Goal: Information Seeking & Learning: Learn about a topic

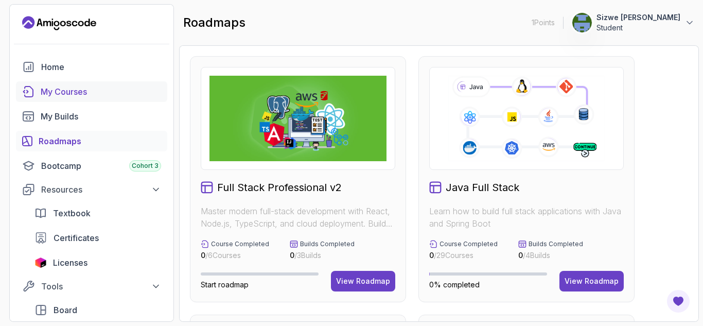
click at [68, 93] on div "My Courses" at bounding box center [101, 91] width 120 height 12
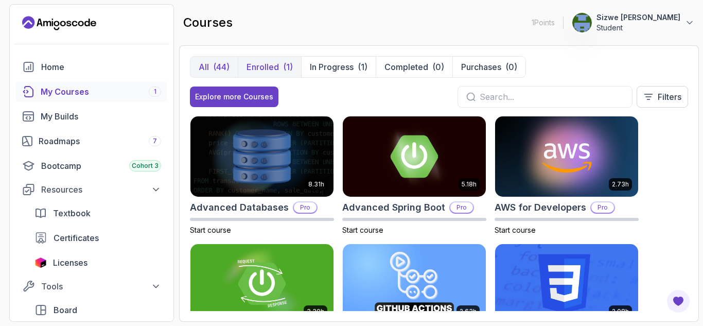
click at [277, 62] on p "Enrolled" at bounding box center [262, 67] width 32 height 12
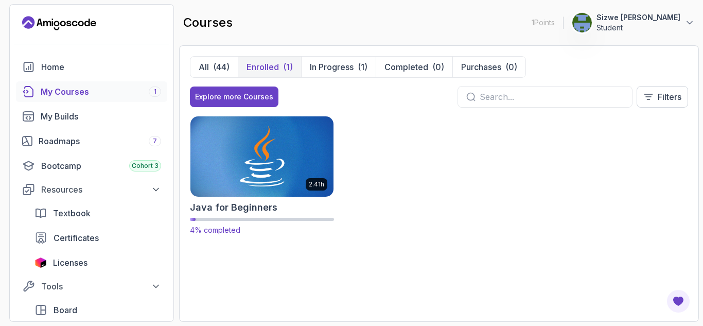
click at [247, 140] on img at bounding box center [262, 156] width 150 height 84
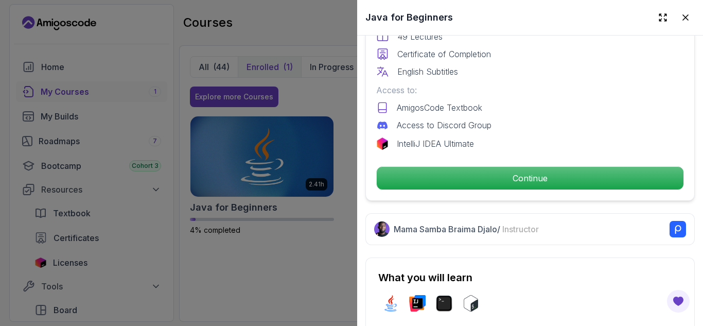
scroll to position [326, 0]
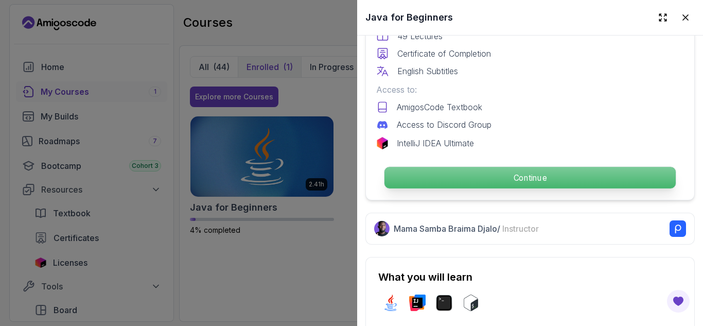
click at [441, 181] on p "Continue" at bounding box center [529, 178] width 291 height 22
click at [456, 174] on p "Continue" at bounding box center [529, 178] width 291 height 22
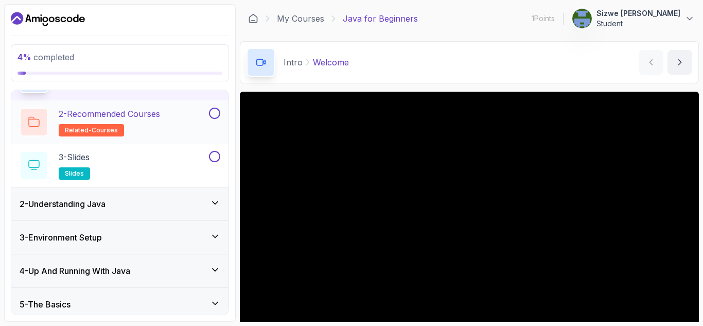
scroll to position [67, 0]
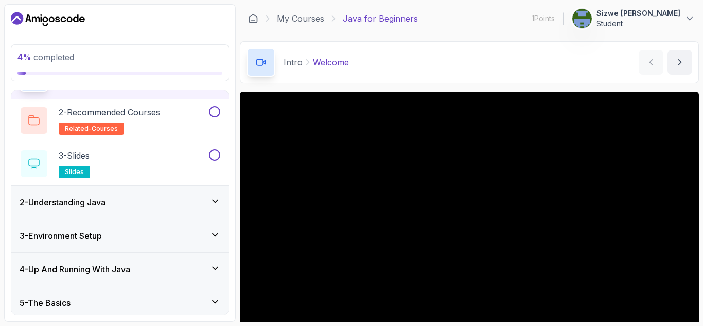
click at [183, 196] on div "2 - Understanding Java" at bounding box center [120, 202] width 201 height 12
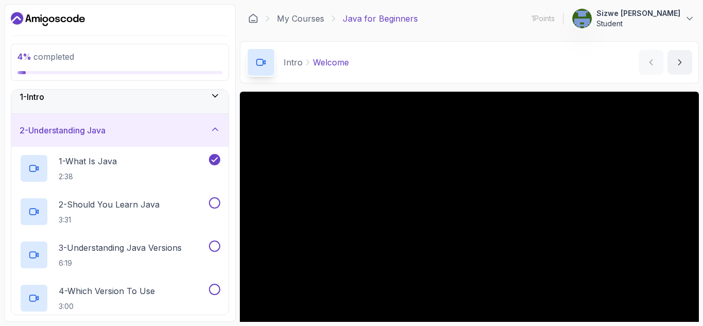
scroll to position [0, 0]
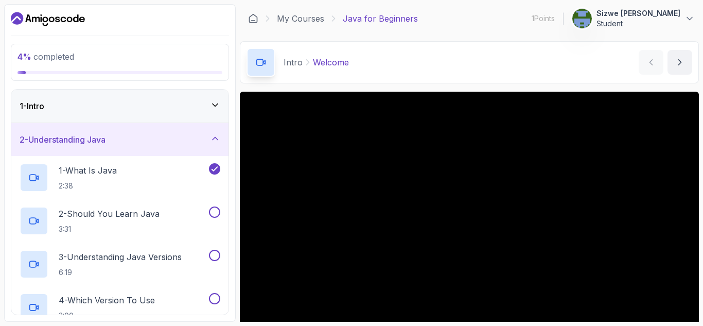
click at [180, 106] on div "1 - Intro" at bounding box center [120, 106] width 201 height 12
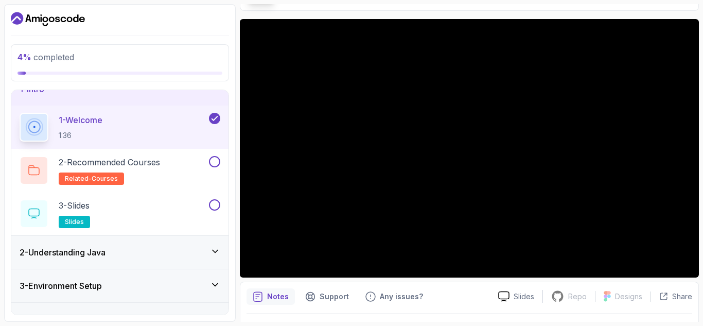
scroll to position [73, 0]
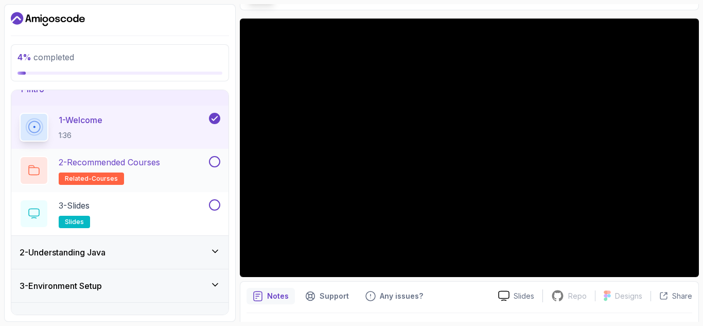
click at [185, 154] on div "2 - Recommended Courses related-courses" at bounding box center [119, 170] width 217 height 43
click at [180, 160] on div "2 - Recommended Courses related-courses" at bounding box center [113, 170] width 187 height 29
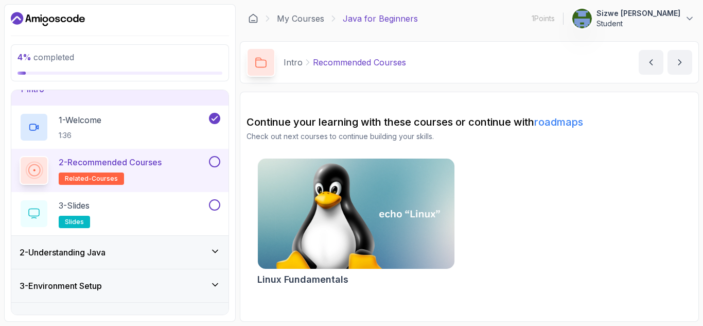
click at [102, 169] on h2 "2 - Recommended Courses related-courses" at bounding box center [110, 170] width 103 height 29
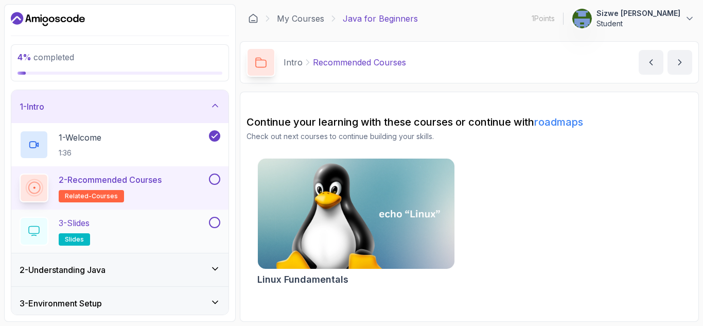
click at [146, 225] on div "3 - Slides slides" at bounding box center [113, 231] width 187 height 29
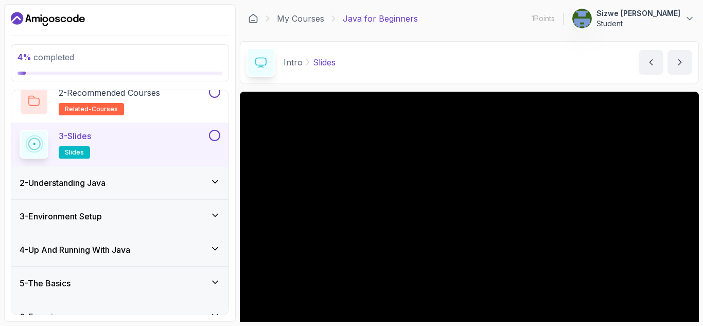
scroll to position [100, 0]
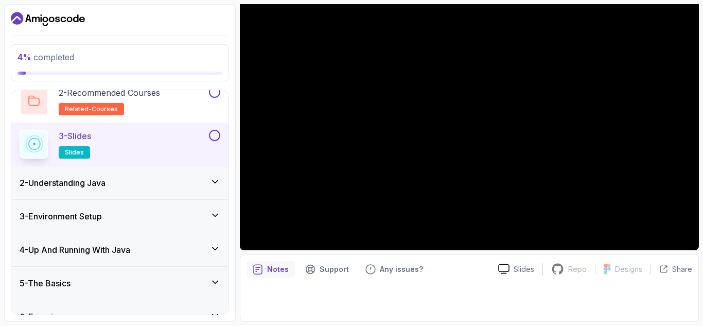
click at [153, 183] on div "2 - Understanding Java" at bounding box center [120, 182] width 201 height 12
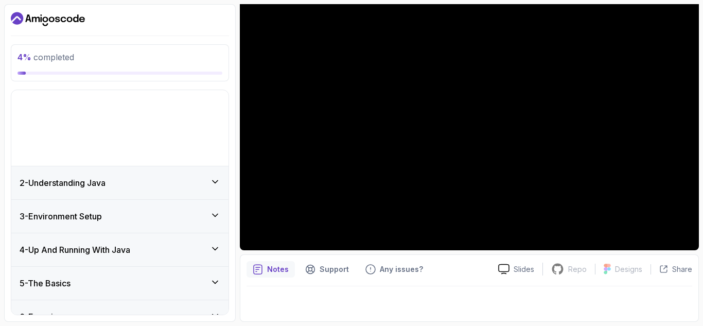
scroll to position [9, 0]
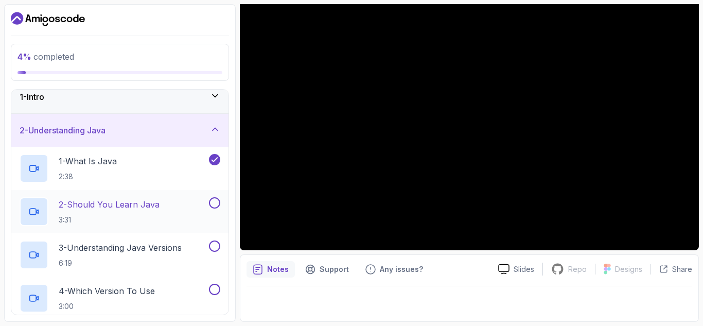
click at [148, 202] on p "2 - Should You Learn Java" at bounding box center [109, 204] width 101 height 12
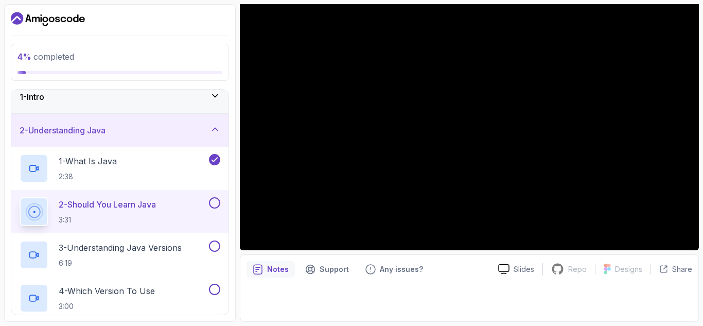
click at [147, 47] on div "4 % completed" at bounding box center [120, 62] width 218 height 37
click at [149, 204] on p "2 - Should You Learn Java" at bounding box center [107, 204] width 97 height 12
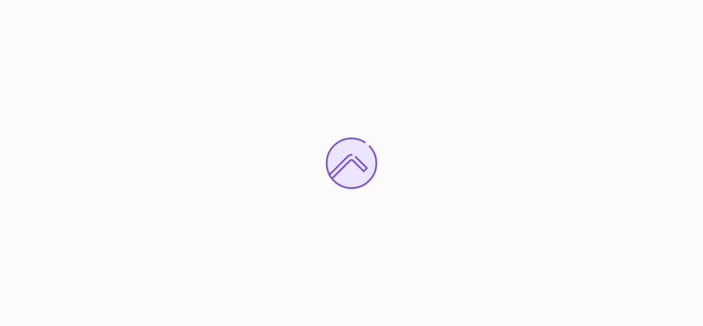
drag, startPoint x: 158, startPoint y: 17, endPoint x: 190, endPoint y: -31, distance: 58.4
click at [190, 0] on html at bounding box center [351, 163] width 703 height 326
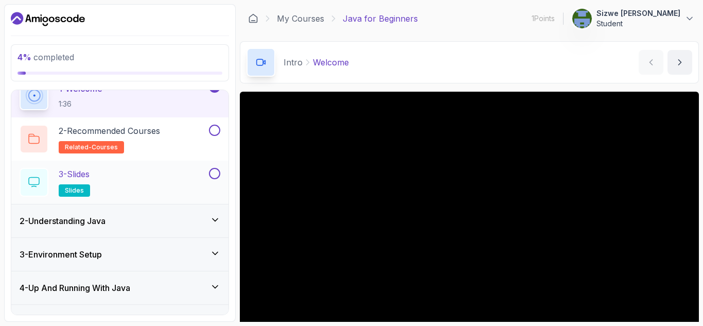
click at [133, 227] on div "2 - Understanding Java" at bounding box center [119, 220] width 217 height 33
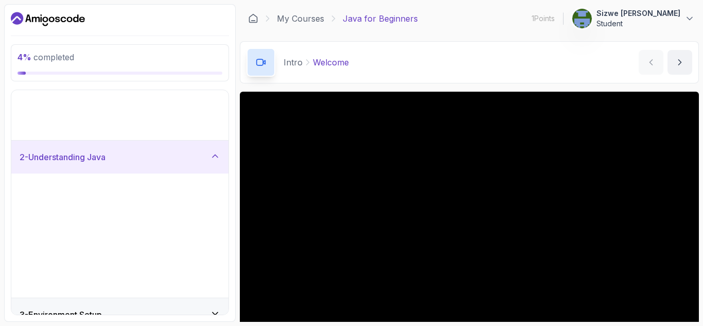
scroll to position [9, 0]
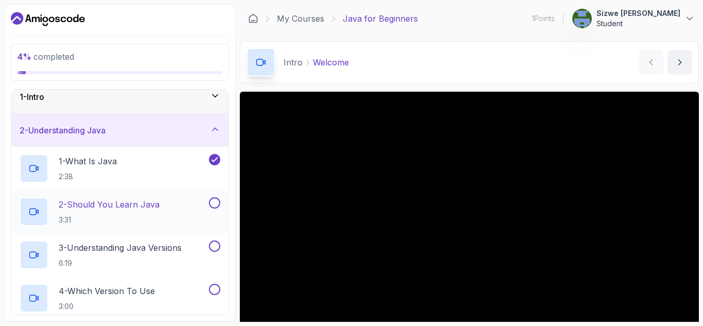
click at [159, 202] on p "2 - Should You Learn Java" at bounding box center [109, 204] width 101 height 12
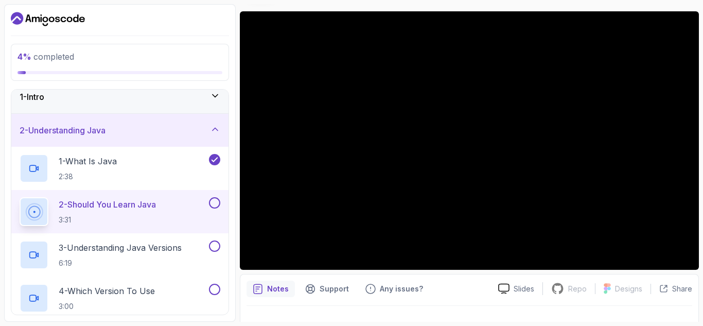
scroll to position [81, 0]
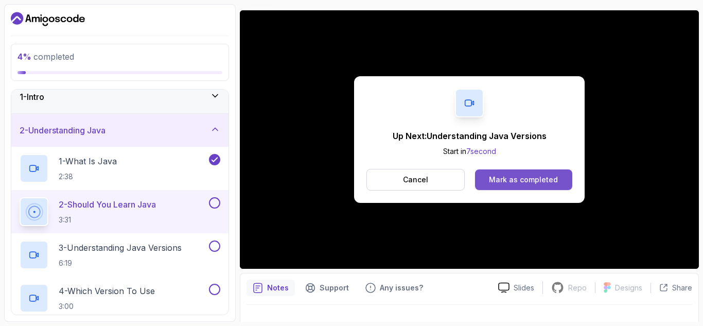
click at [520, 181] on div "Mark as completed" at bounding box center [523, 179] width 69 height 10
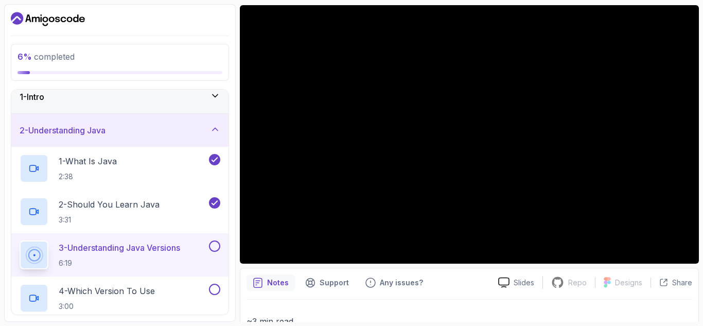
scroll to position [87, 0]
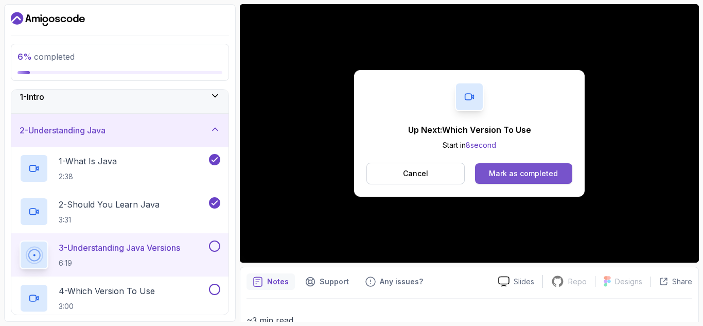
click at [511, 168] on div "Mark as completed" at bounding box center [523, 173] width 69 height 10
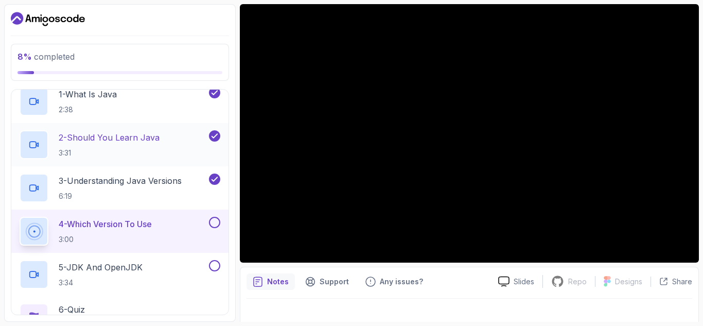
scroll to position [77, 0]
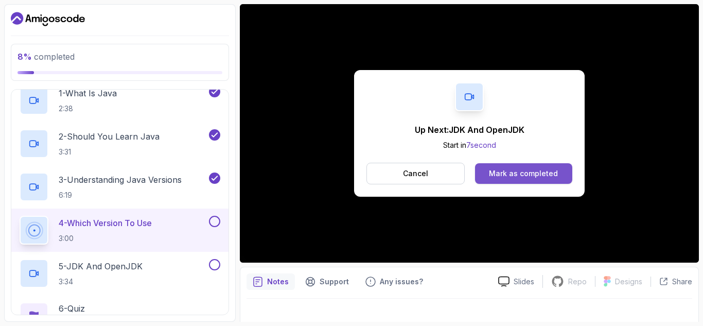
click at [521, 172] on div "Mark as completed" at bounding box center [523, 173] width 69 height 10
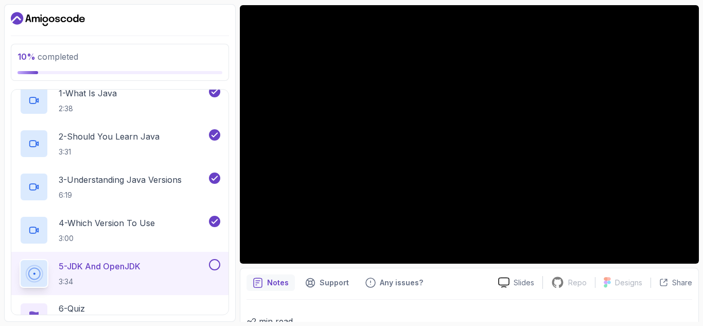
scroll to position [87, 0]
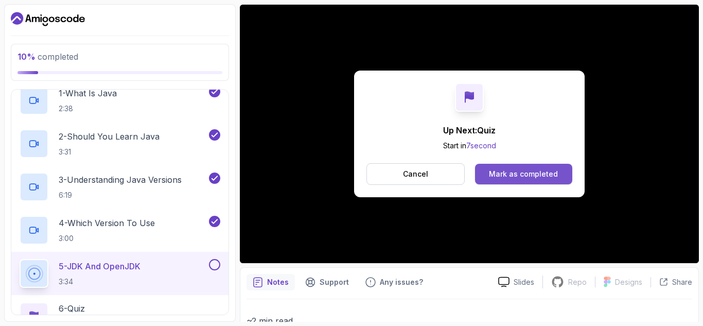
click at [536, 173] on div "Mark as completed" at bounding box center [523, 174] width 69 height 10
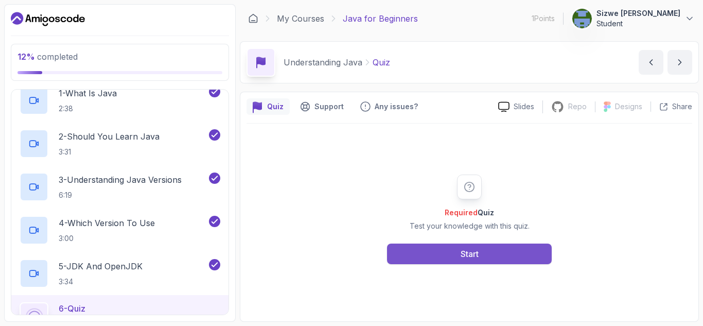
click at [464, 250] on div "Start" at bounding box center [469, 253] width 18 height 12
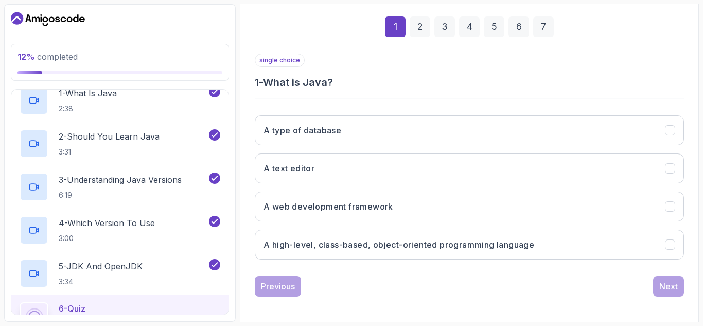
scroll to position [150, 0]
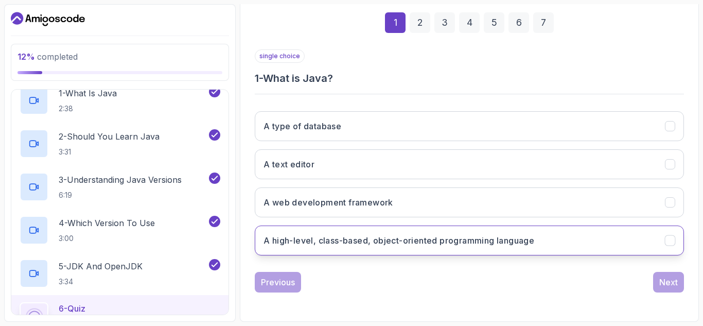
click at [429, 241] on h3 "A high-level, class-based, object-oriented programming language" at bounding box center [398, 240] width 271 height 12
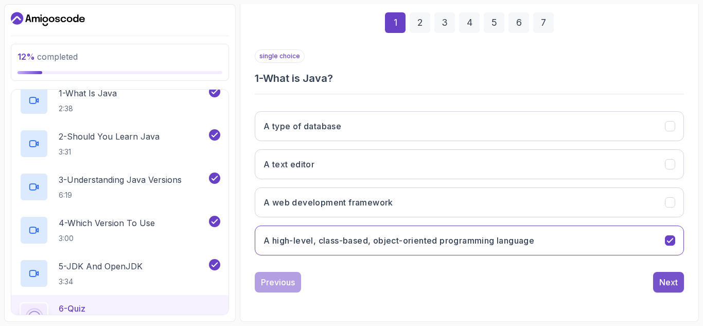
click at [665, 279] on div "Next" at bounding box center [668, 282] width 19 height 12
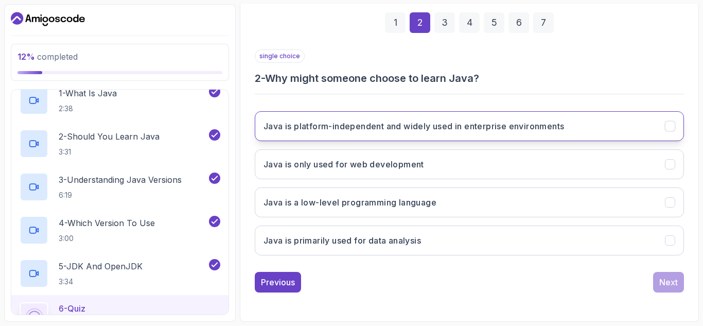
click at [438, 125] on h3 "Java is platform-independent and widely used in enterprise environments" at bounding box center [413, 126] width 300 height 12
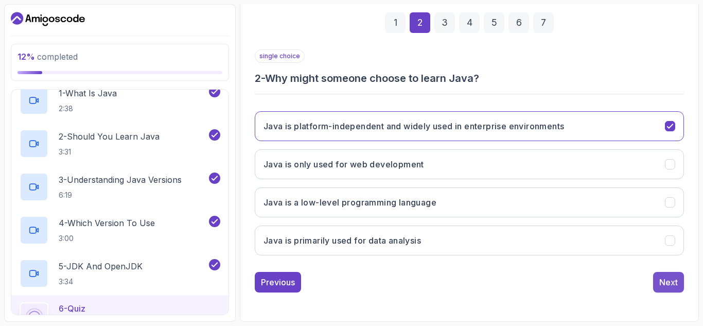
click at [669, 277] on div "Next" at bounding box center [668, 282] width 19 height 12
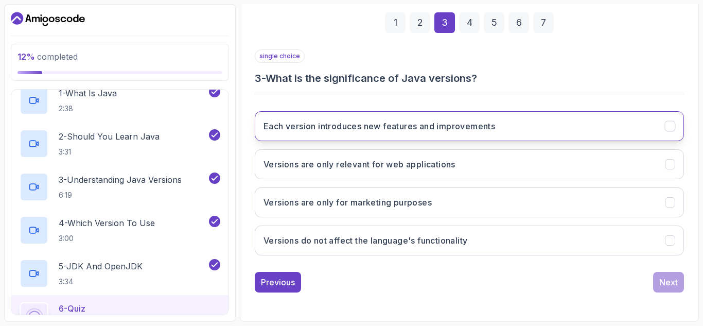
click at [473, 129] on h3 "Each version introduces new features and improvements" at bounding box center [379, 126] width 232 height 12
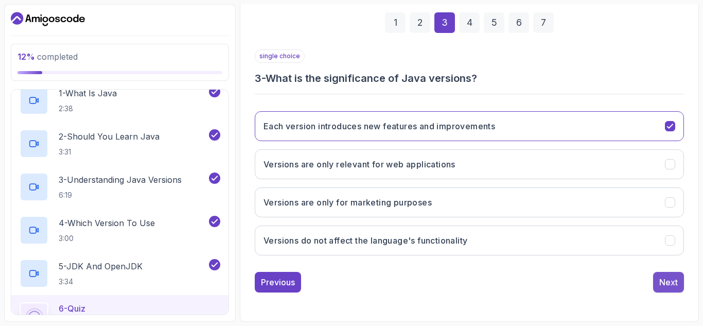
click at [669, 284] on div "Next" at bounding box center [668, 282] width 19 height 12
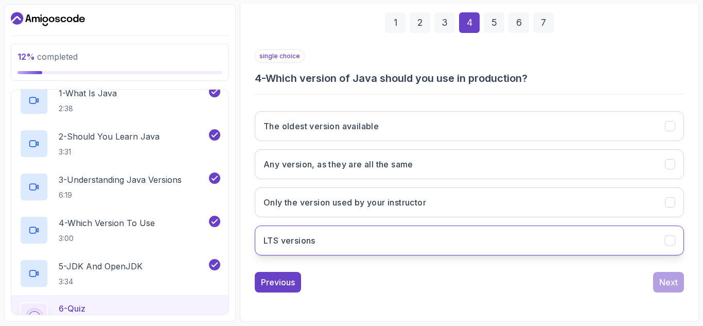
click at [493, 241] on button "LTS versions" at bounding box center [469, 240] width 429 height 30
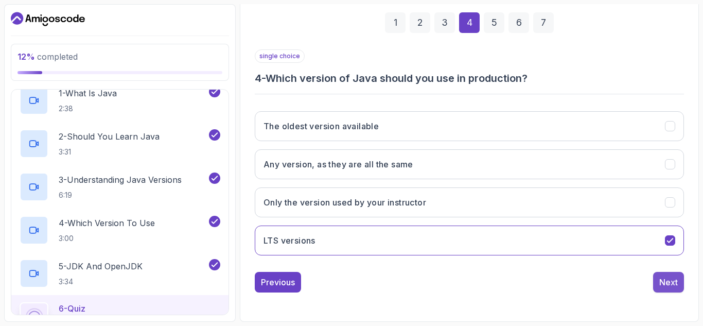
click at [674, 280] on div "Next" at bounding box center [668, 282] width 19 height 12
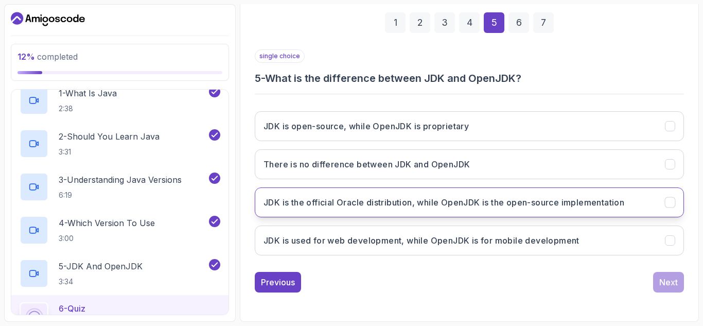
click at [499, 206] on h3 "JDK is the official Oracle distribution, while OpenJDK is the open-source imple…" at bounding box center [443, 202] width 361 height 12
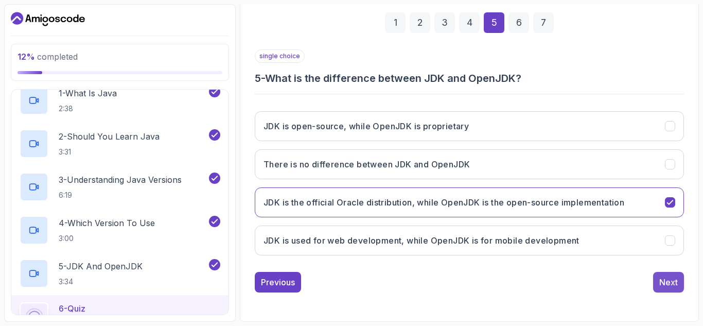
click at [667, 281] on div "Next" at bounding box center [668, 282] width 19 height 12
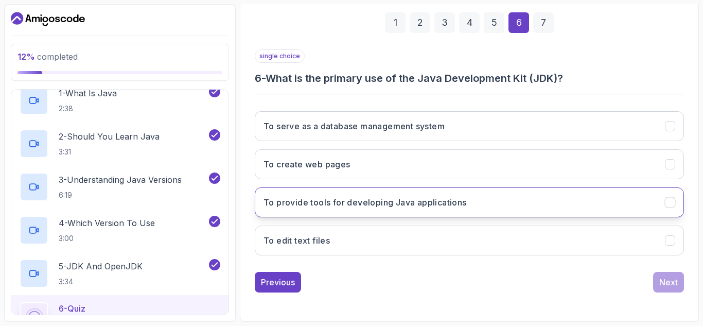
click at [423, 203] on h3 "To provide tools for developing Java applications" at bounding box center [364, 202] width 203 height 12
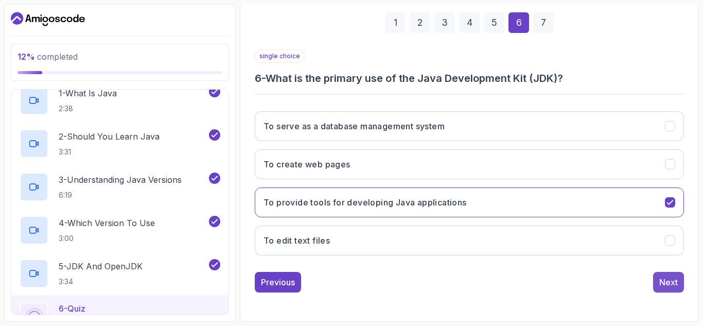
click at [674, 283] on div "Next" at bounding box center [668, 282] width 19 height 12
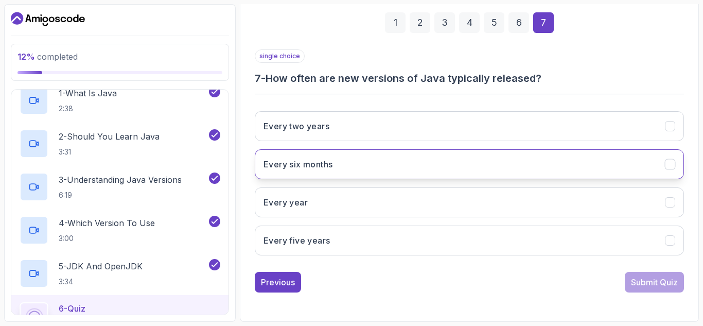
click at [376, 172] on button "Every six months" at bounding box center [469, 164] width 429 height 30
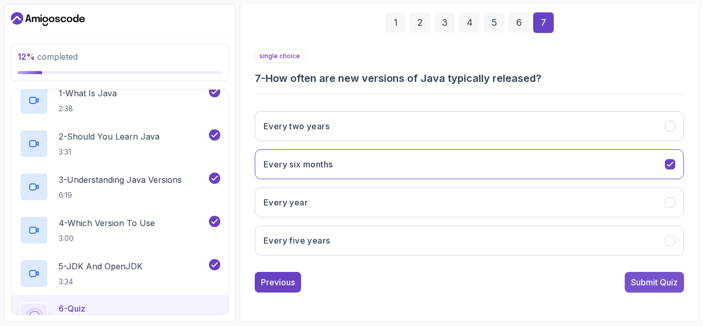
click at [648, 283] on div "Submit Quiz" at bounding box center [654, 282] width 47 height 12
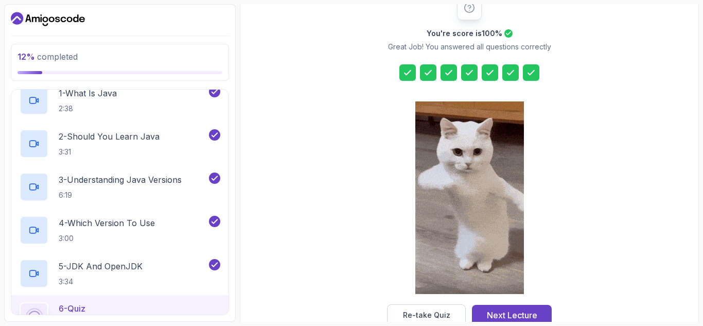
scroll to position [168, 0]
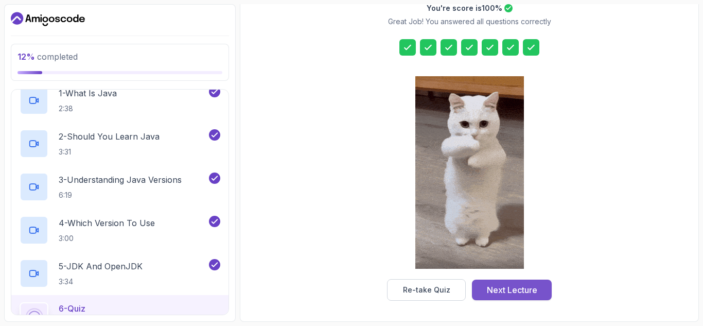
click at [513, 282] on button "Next Lecture" at bounding box center [512, 289] width 80 height 21
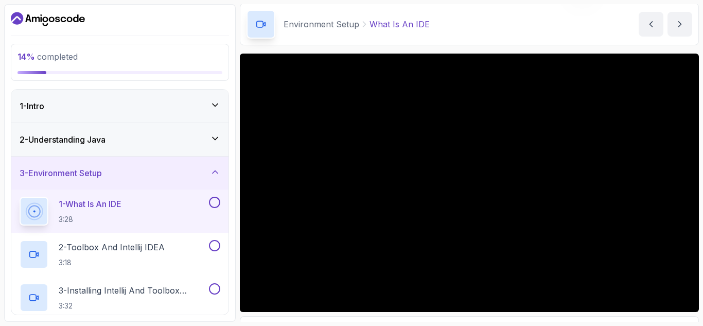
click at [571, 6] on div "Environment Setup What Is An IDE What Is An IDE by nelson" at bounding box center [469, 24] width 459 height 42
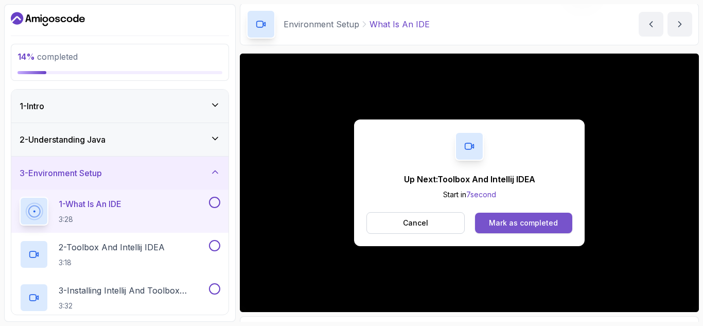
click at [523, 223] on div "Mark as completed" at bounding box center [523, 223] width 69 height 10
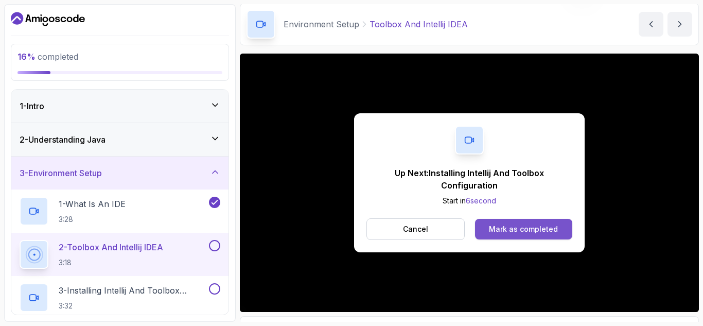
click at [528, 224] on div "Mark as completed" at bounding box center [523, 229] width 69 height 10
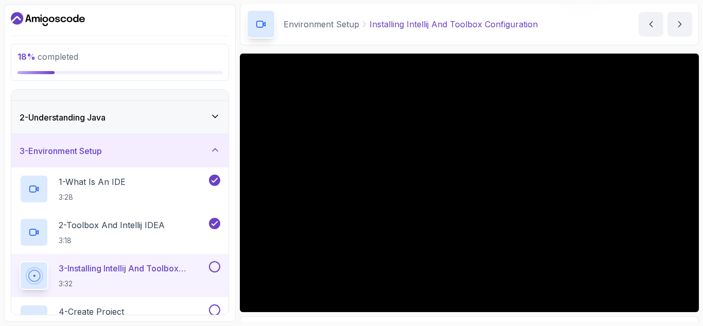
scroll to position [22, 0]
click at [143, 223] on p "2 - Toolbox And Intellij IDEA" at bounding box center [112, 225] width 106 height 12
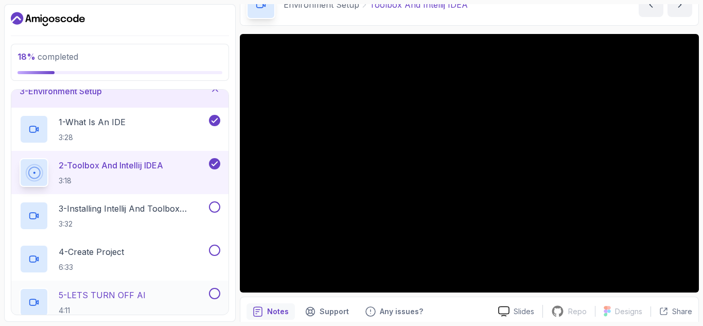
scroll to position [81, 0]
click at [163, 203] on p "3 - Installing Intellij And Toolbox Configuration" at bounding box center [133, 209] width 148 height 12
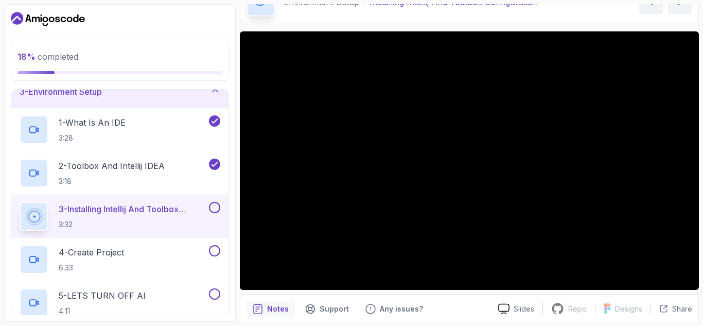
scroll to position [62, 0]
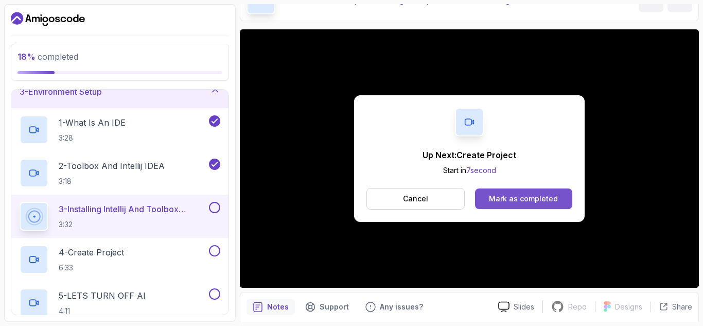
click at [525, 198] on div "Mark as completed" at bounding box center [523, 198] width 69 height 10
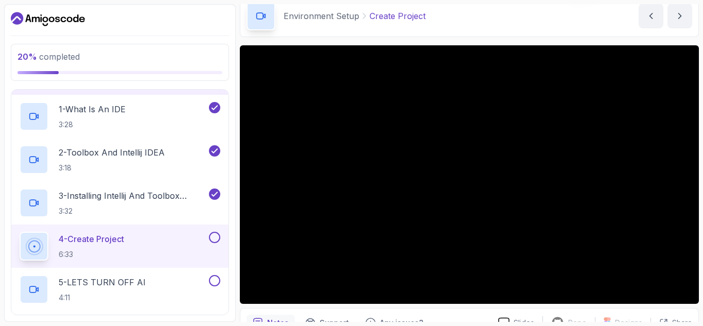
scroll to position [64, 0]
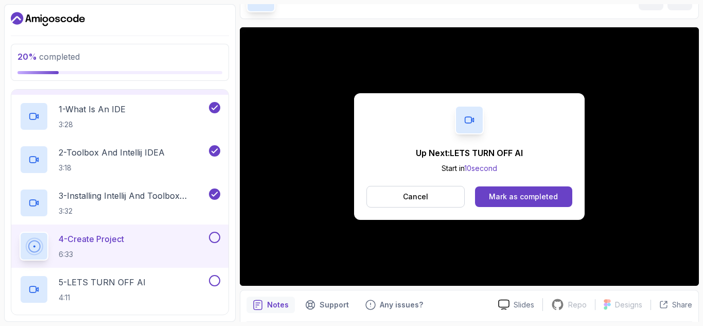
click at [255, 273] on div "Up Next: LETS TURN OFF AI Start in 10 second Cancel Mark as completed" at bounding box center [469, 156] width 459 height 258
click at [506, 189] on button "Mark as completed" at bounding box center [523, 196] width 97 height 21
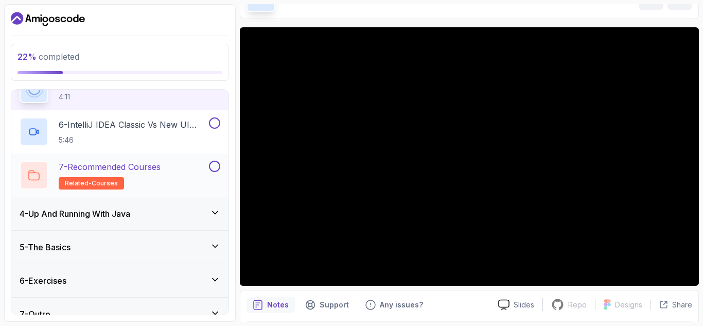
scroll to position [311, 0]
